Goal: Information Seeking & Learning: Learn about a topic

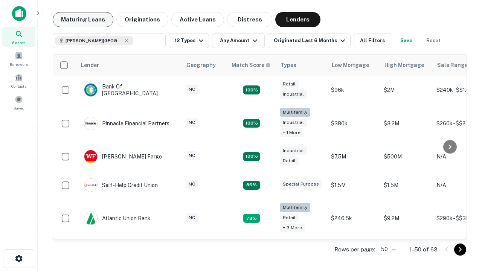
click at [83, 20] on button "Maturing Loans" at bounding box center [83, 19] width 61 height 15
